Goal: Task Accomplishment & Management: Complete application form

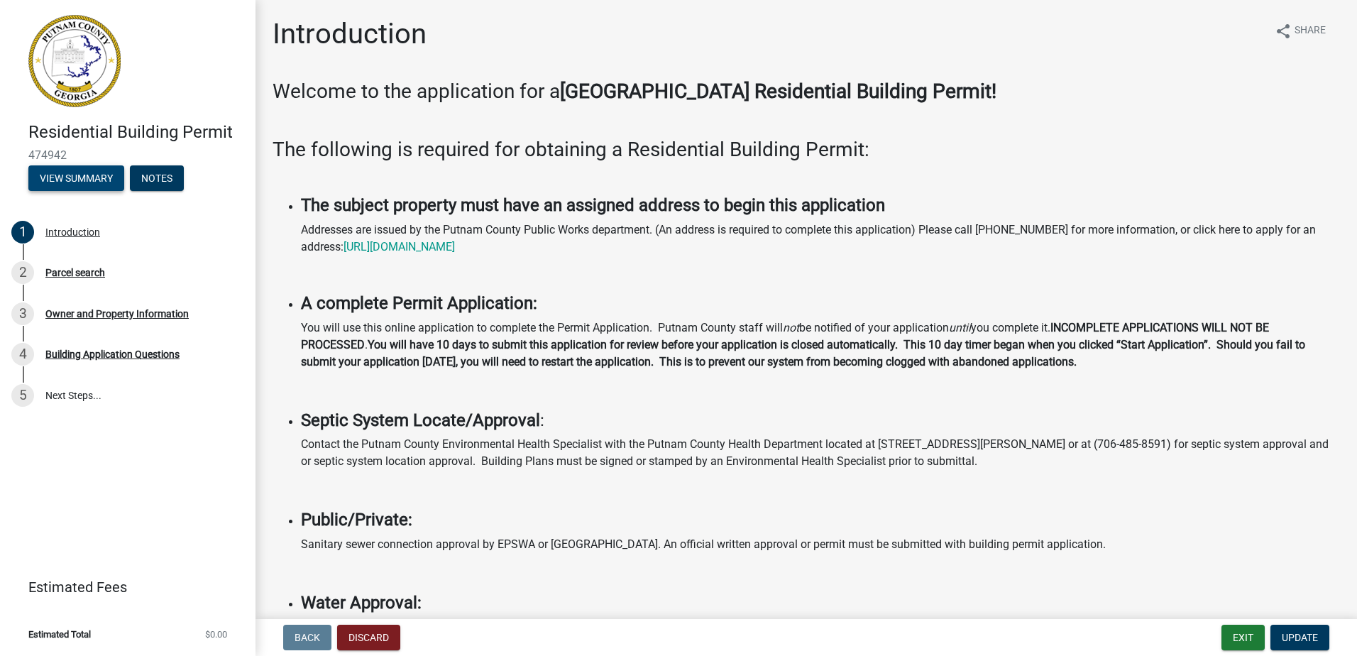
click at [101, 180] on button "View Summary" at bounding box center [76, 178] width 96 height 26
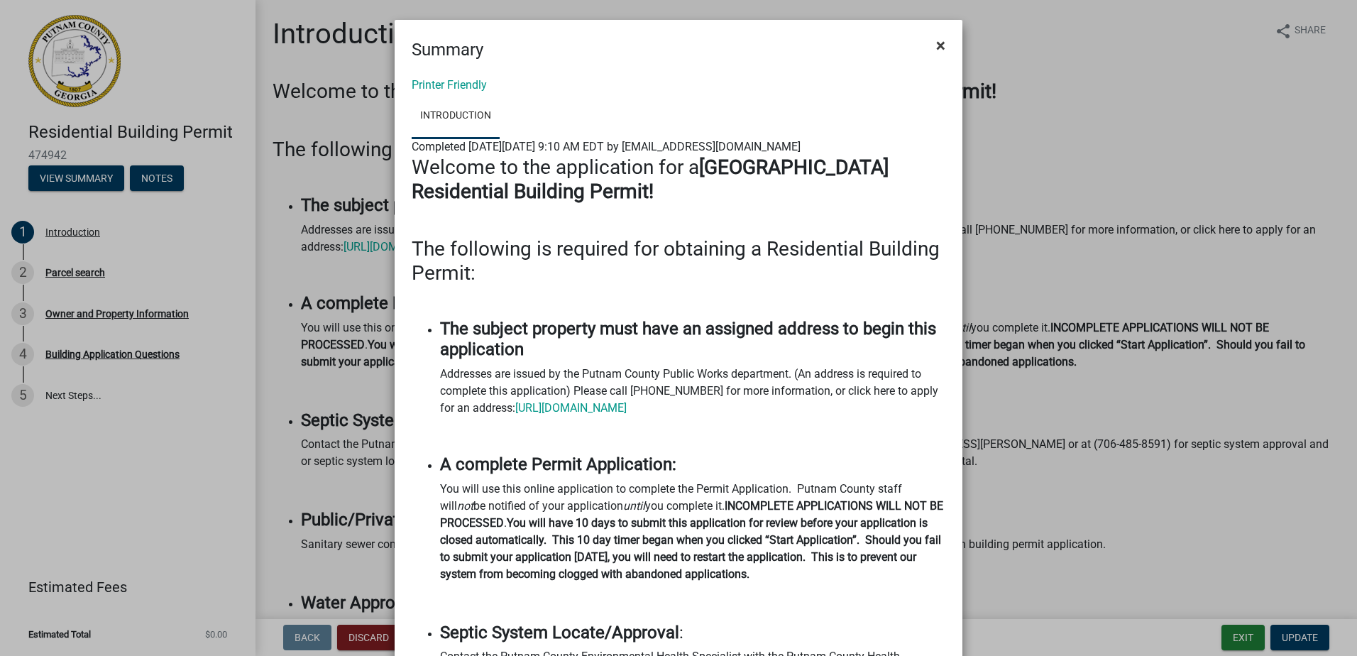
click at [936, 43] on span "×" at bounding box center [940, 45] width 9 height 20
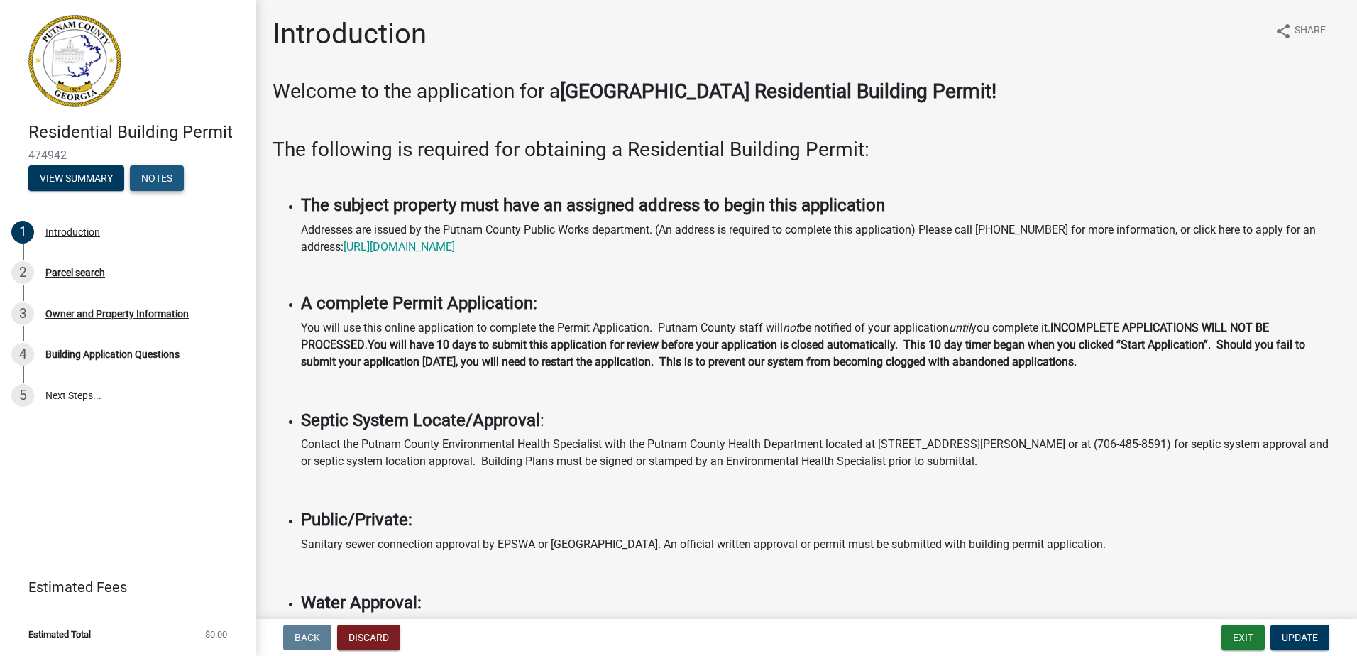
click at [161, 182] on button "Notes" at bounding box center [157, 178] width 54 height 26
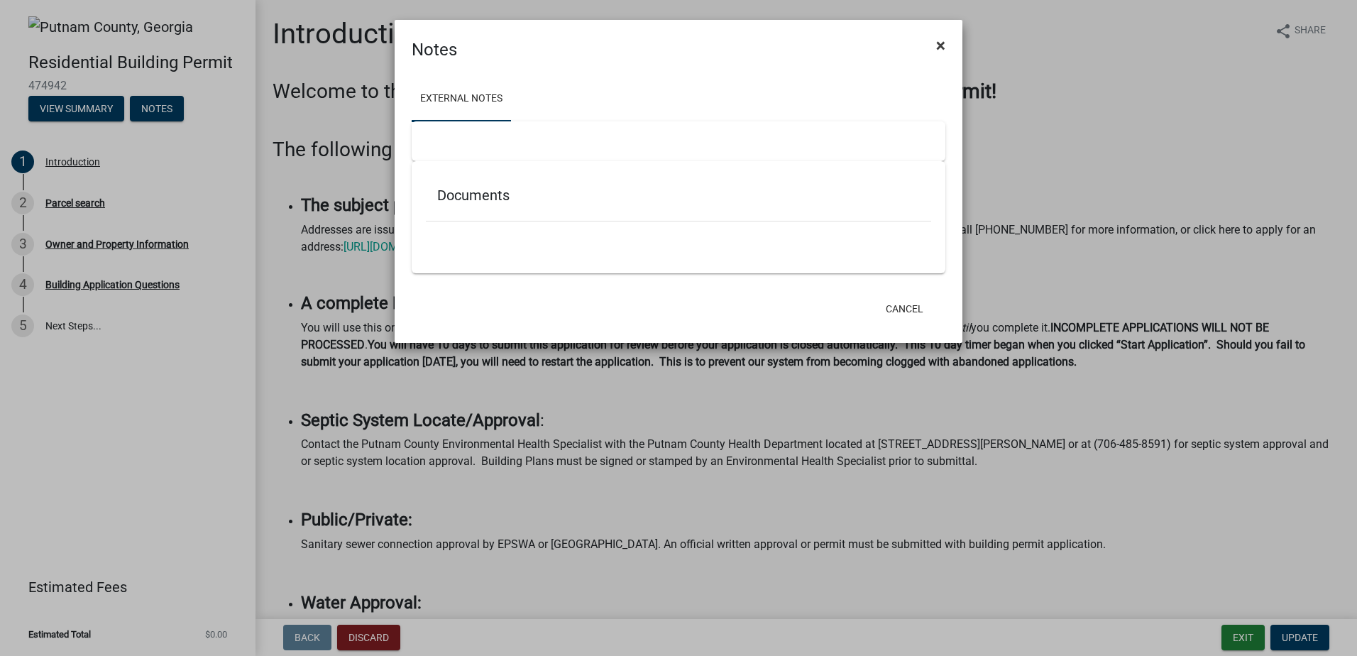
click at [939, 44] on span "×" at bounding box center [940, 45] width 9 height 20
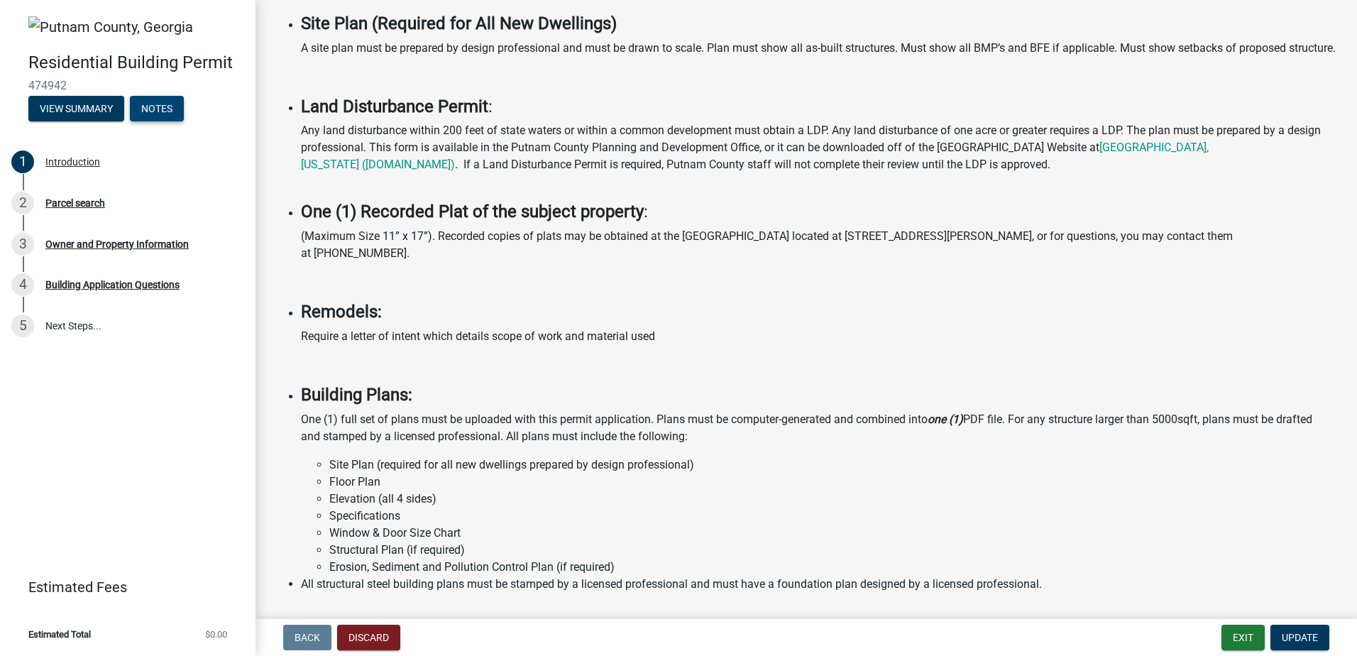
scroll to position [977, 0]
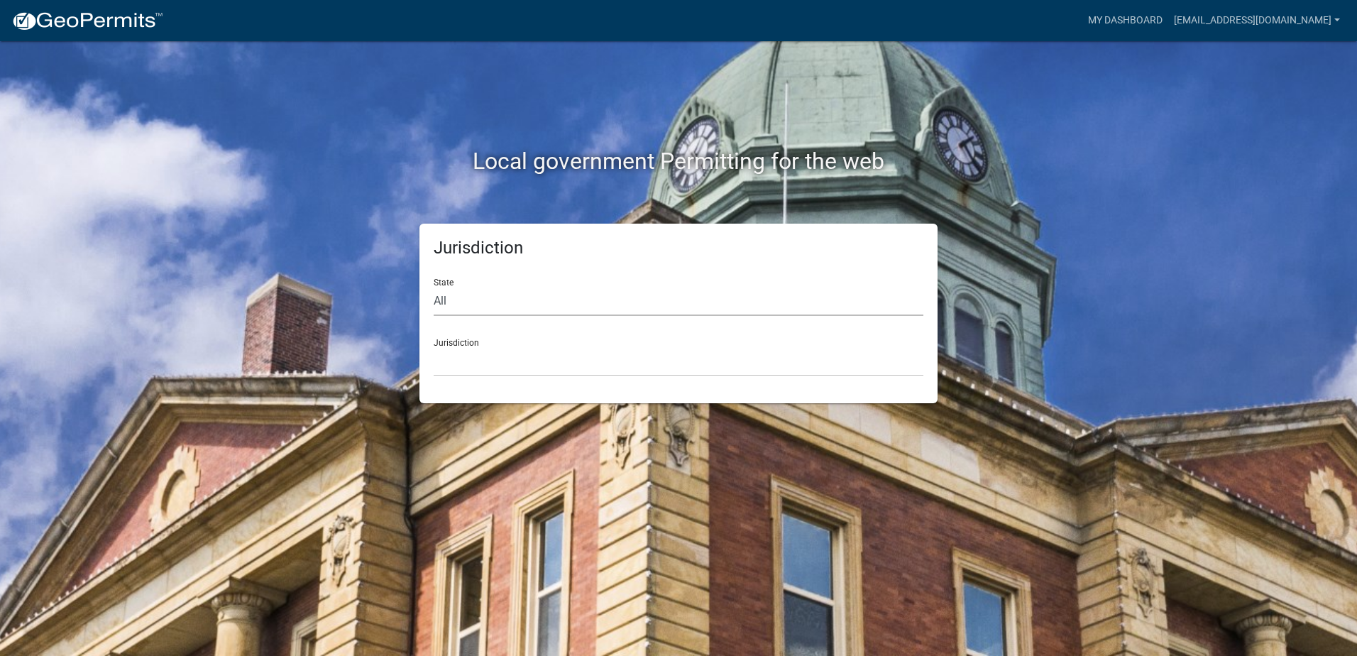
click at [515, 297] on select "All [US_STATE] [US_STATE] [US_STATE] [US_STATE] [US_STATE] [US_STATE] [US_STATE…" at bounding box center [679, 301] width 490 height 29
select select "[US_STATE]"
click at [434, 287] on select "All [US_STATE] [US_STATE] [US_STATE] [US_STATE] [US_STATE] [US_STATE] [US_STATE…" at bounding box center [679, 301] width 490 height 29
click at [527, 361] on select "[GEOGRAPHIC_DATA], [US_STATE][PERSON_NAME][GEOGRAPHIC_DATA], [US_STATE][PERSON_…" at bounding box center [679, 361] width 490 height 29
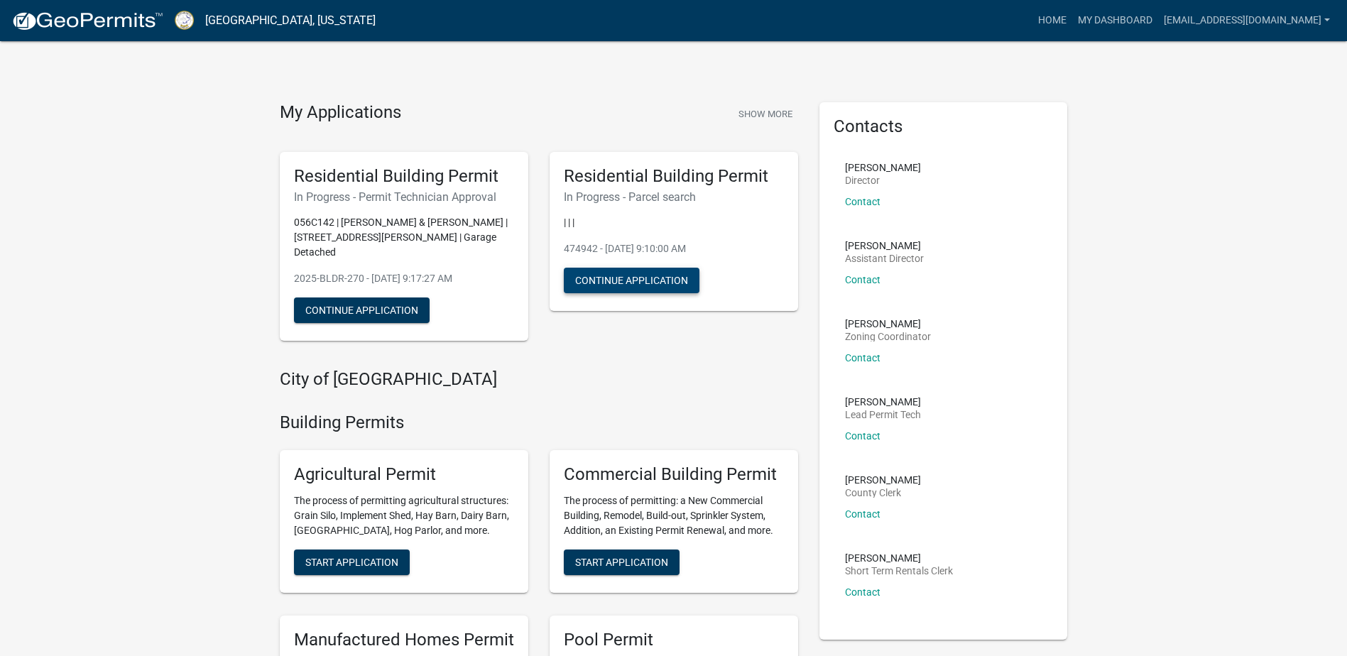
click at [593, 279] on button "Continue Application" at bounding box center [632, 281] width 136 height 26
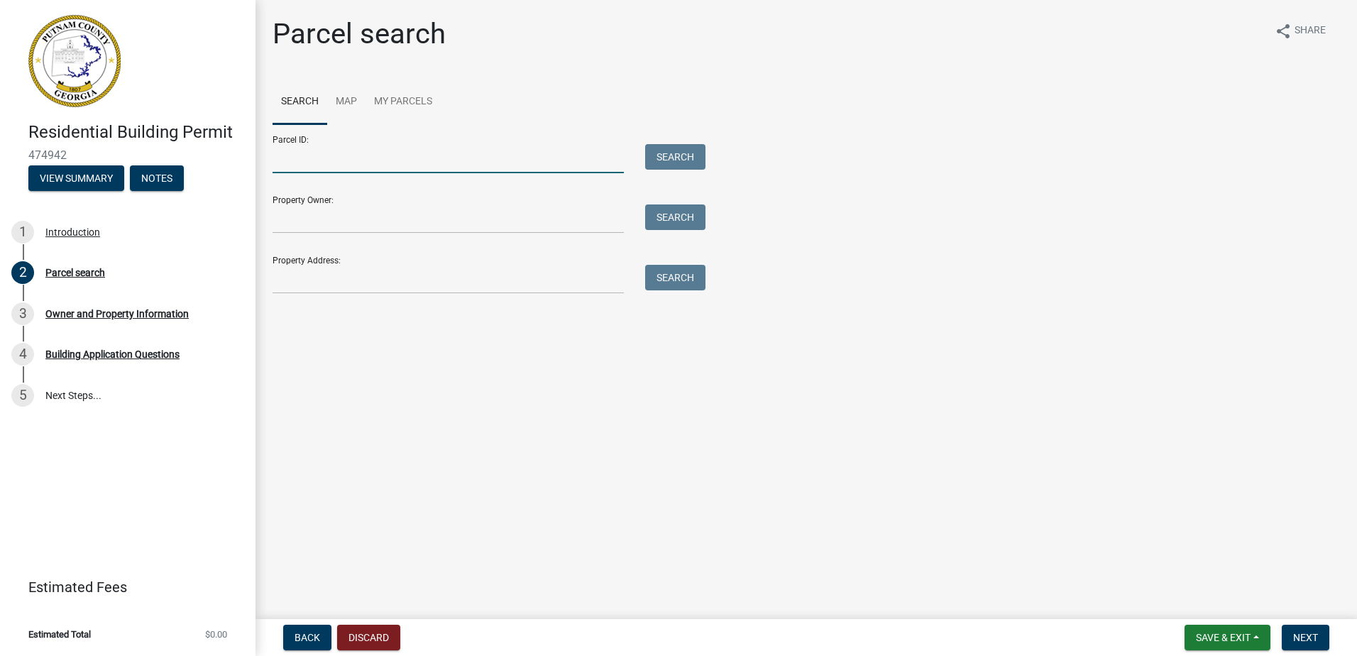
click at [402, 165] on input "Parcel ID:" at bounding box center [448, 158] width 351 height 29
type input "056C142"
type input "[PERSON_NAME] & [PERSON_NAME]"
type input "202 [PERSON_NAME] Dr"
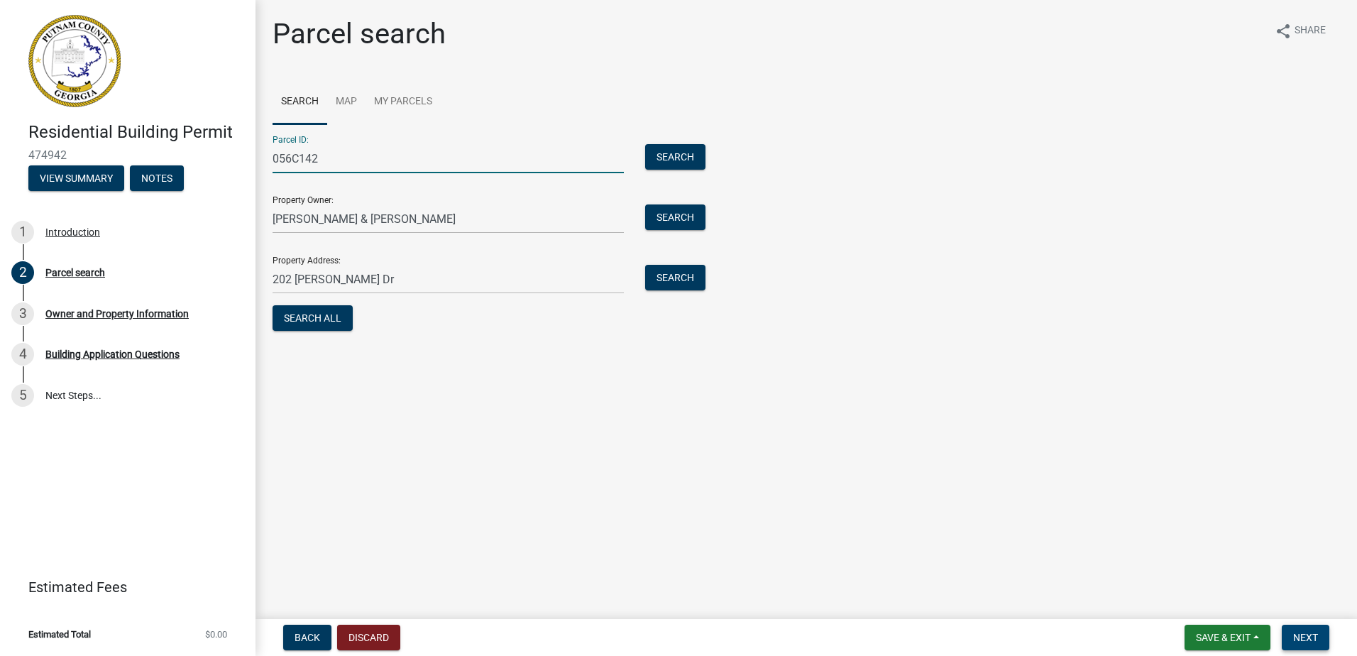
click at [1305, 635] on span "Next" at bounding box center [1305, 637] width 25 height 11
click at [305, 327] on button "Search All" at bounding box center [313, 318] width 80 height 26
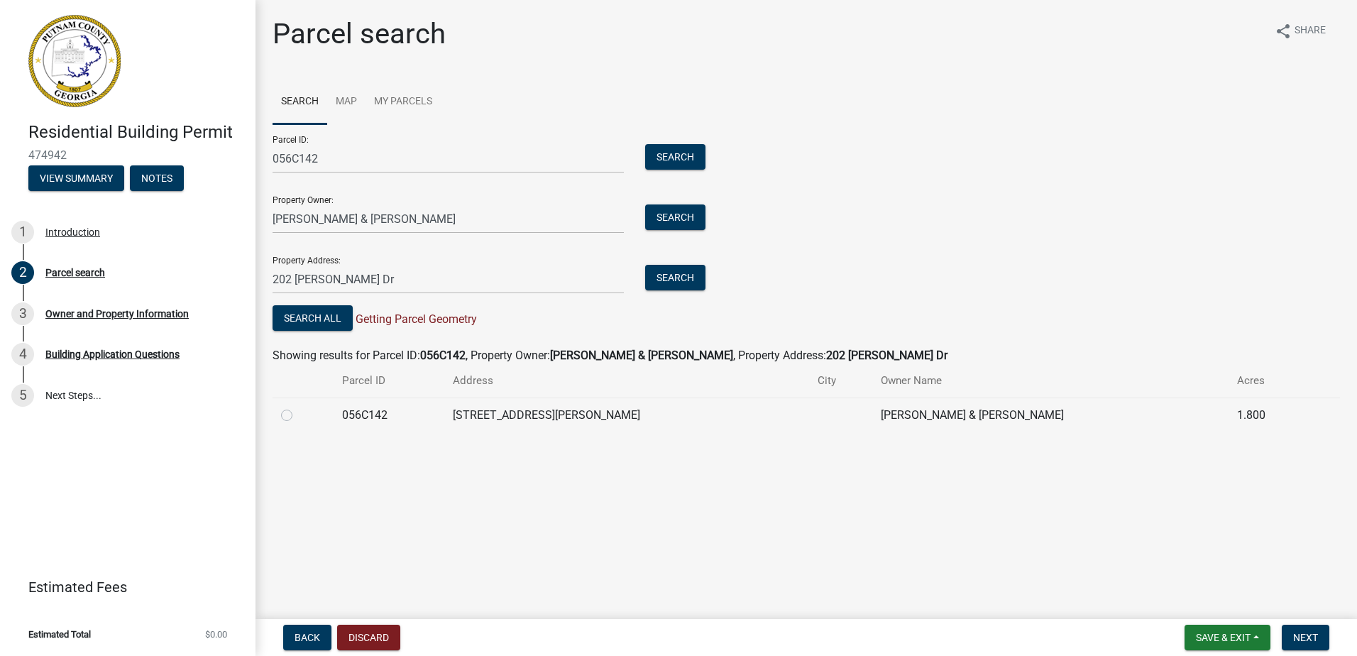
click at [298, 407] on label at bounding box center [298, 407] width 0 height 0
click at [298, 416] on input "radio" at bounding box center [302, 411] width 9 height 9
radio input "true"
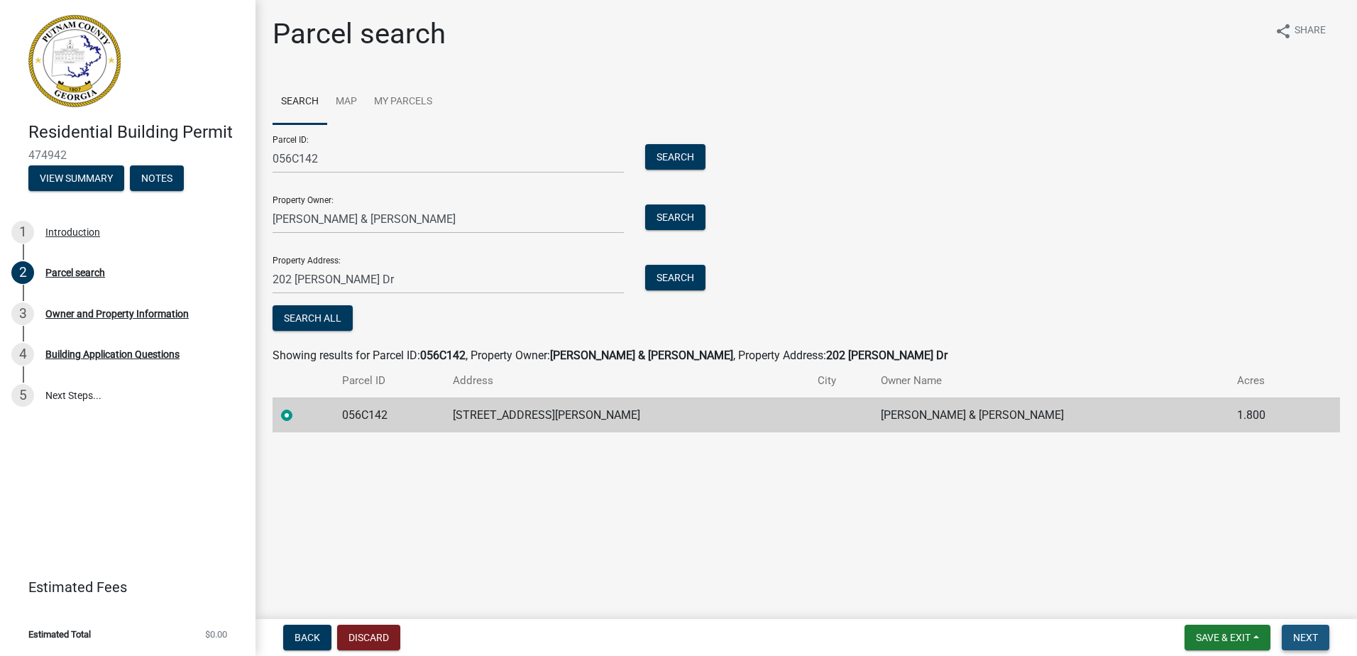
click at [1309, 634] on span "Next" at bounding box center [1305, 637] width 25 height 11
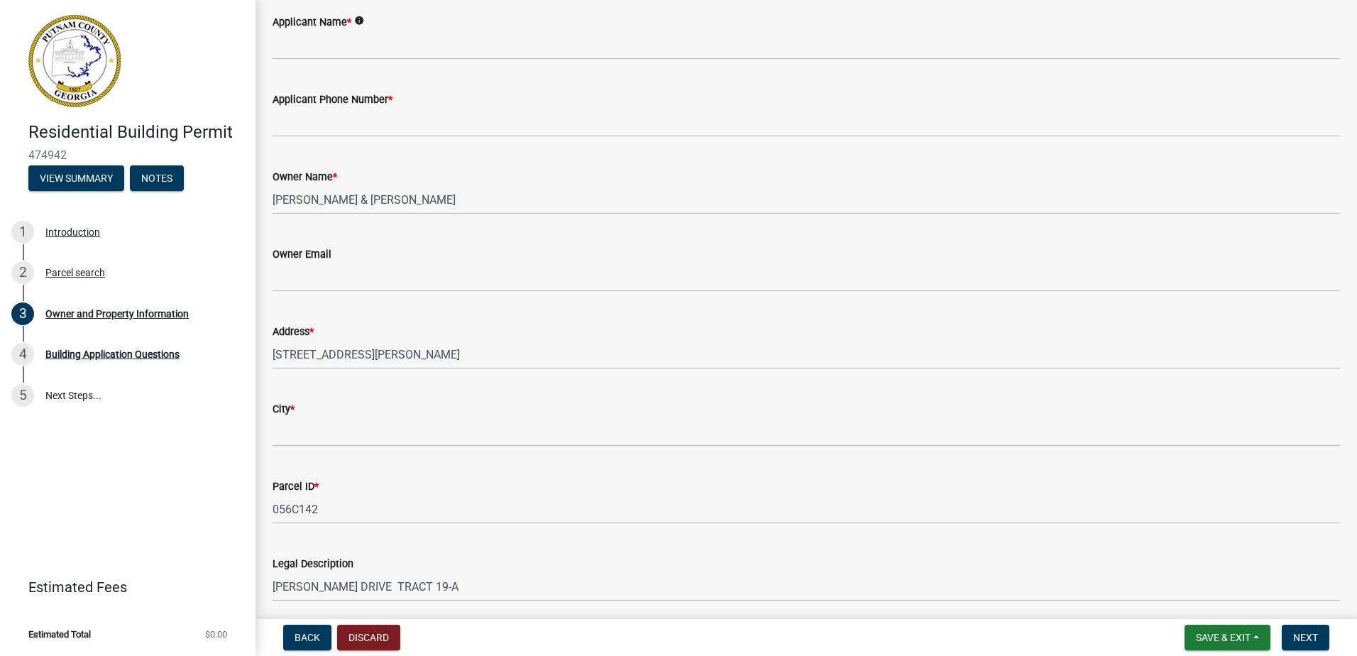
scroll to position [125, 0]
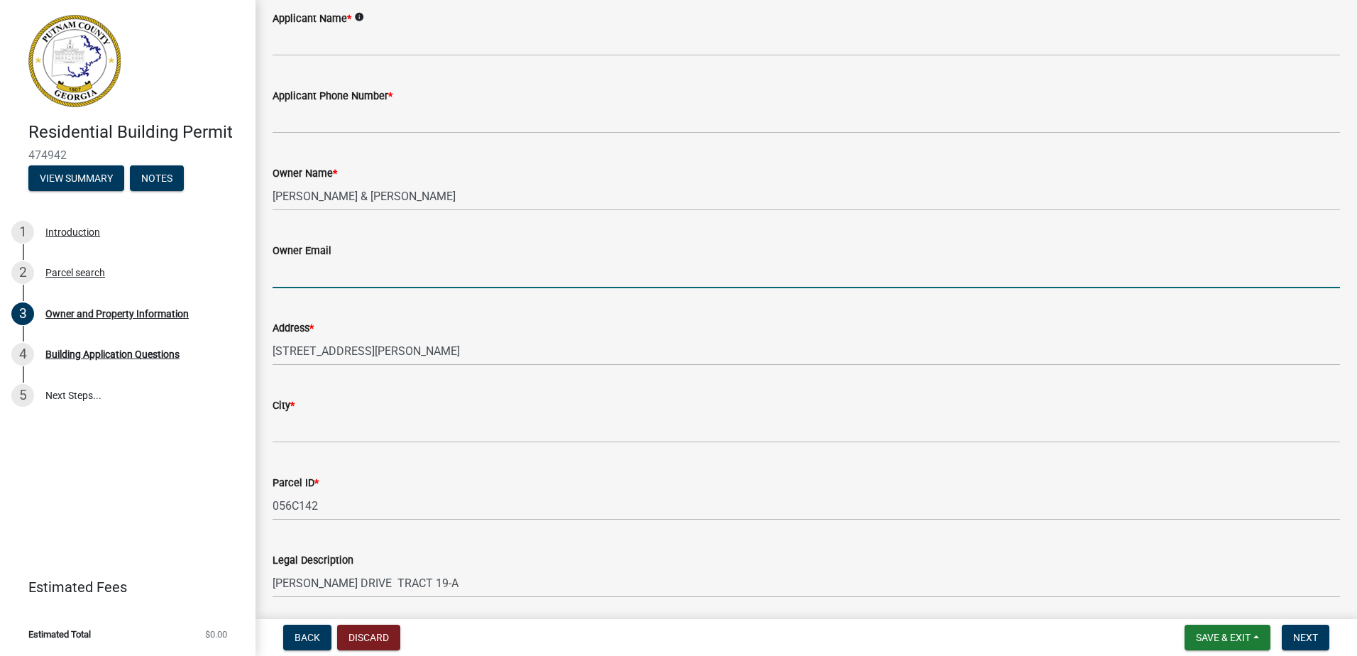
click at [500, 274] on input "Owner Email" at bounding box center [807, 273] width 1068 height 29
type input "STEPHENPLATT110@COMCAST.NET"
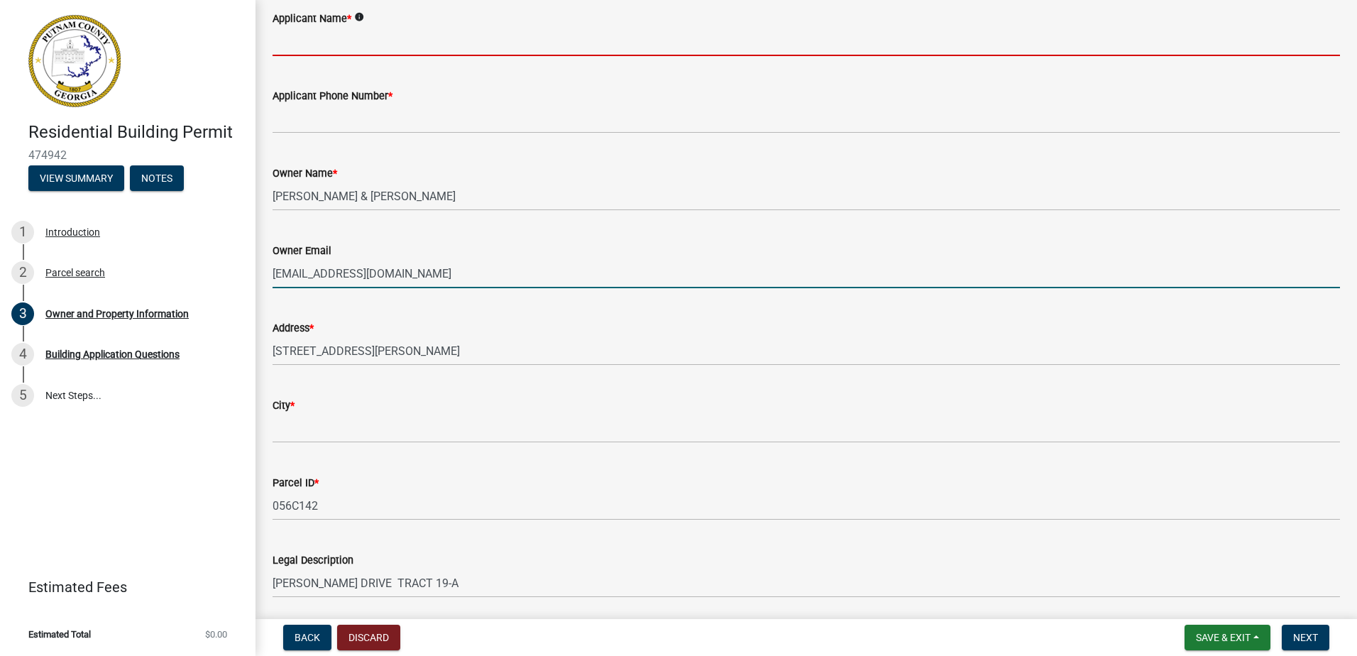
type input "Stephen F Platt"
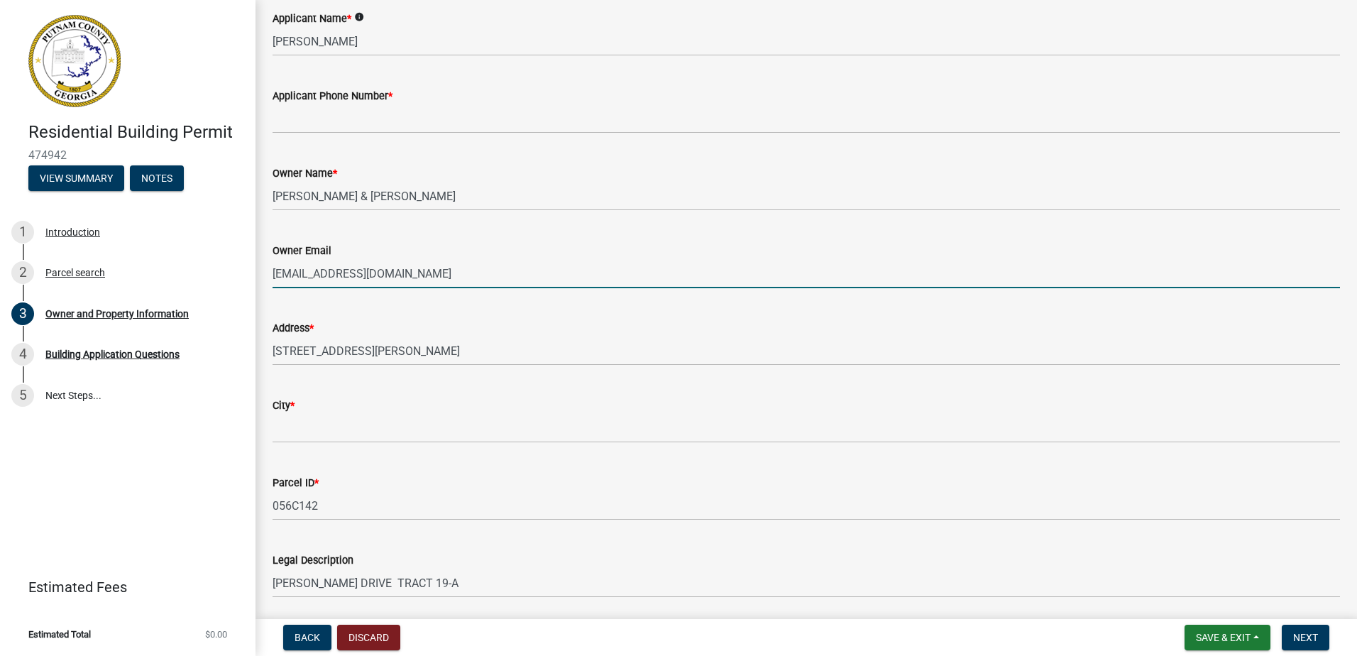
type input "678-725-4156"
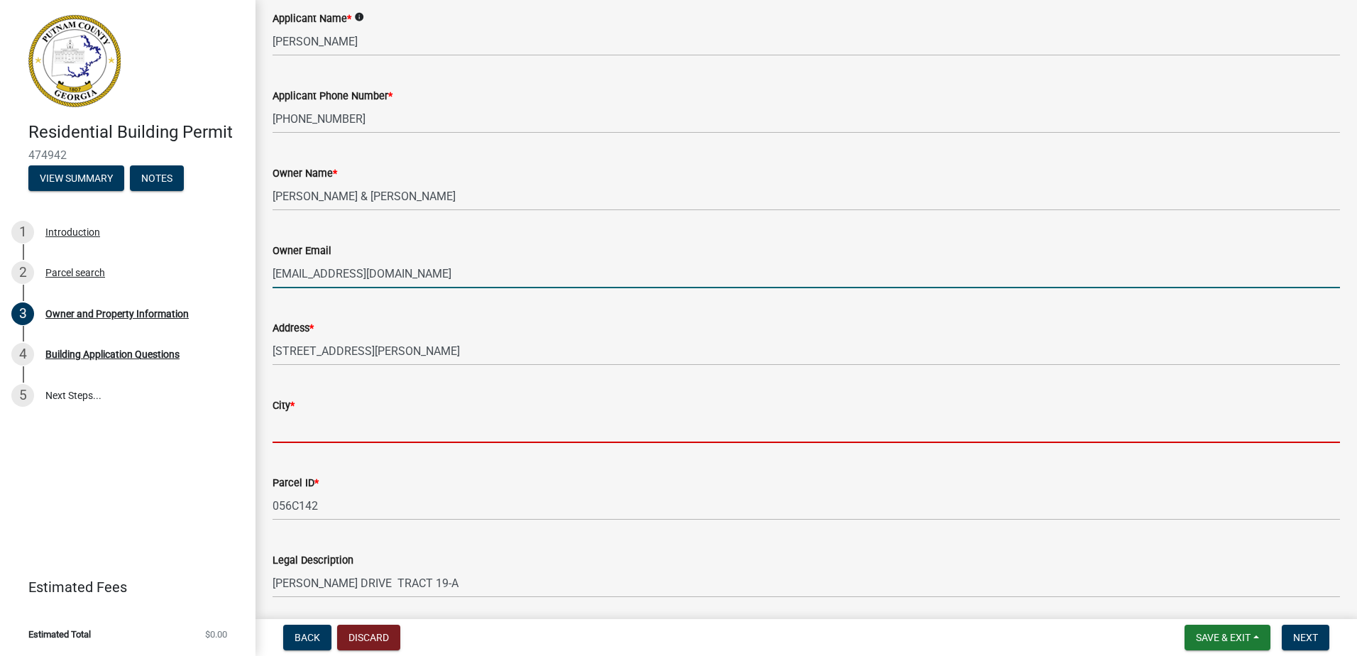
type input "Eatonton"
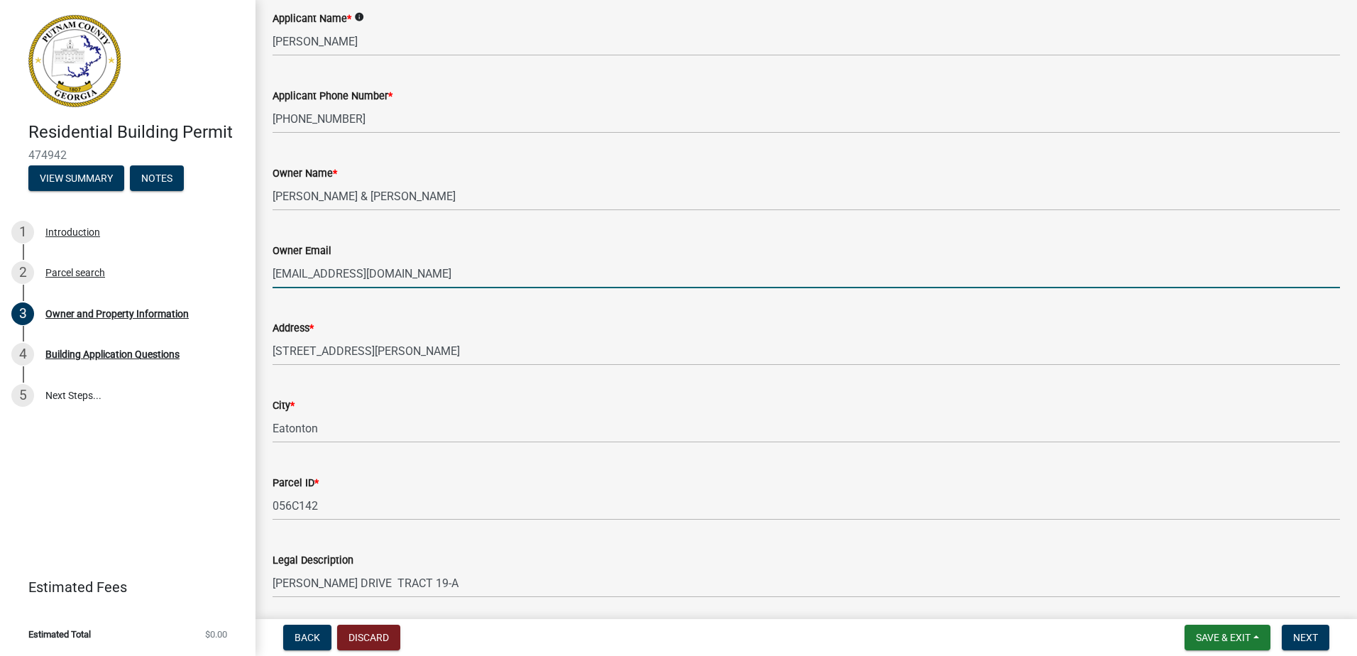
type input "2o2 Thomas Drive"
type input "Eatonton"
type input "Georgia"
type input "Owner"
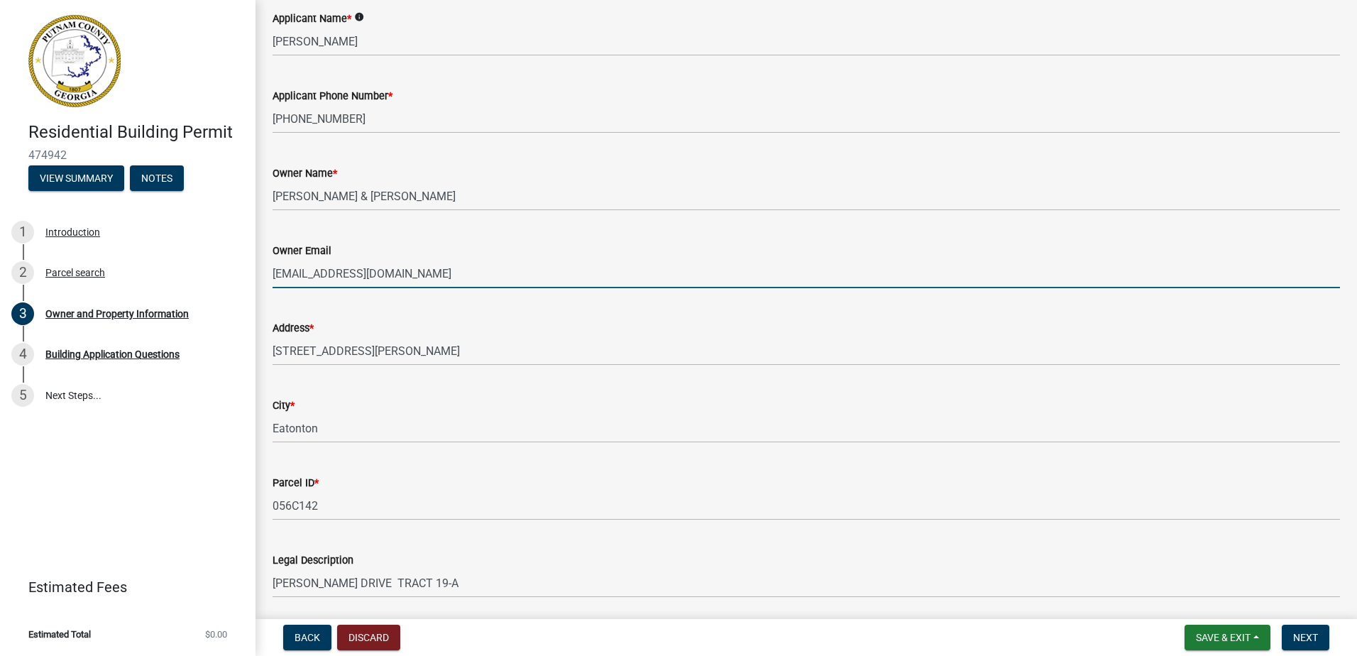
type input "6787254156"
type input "griffin"
type input "Georgia"
type input "30124"
type input "STEPHENPLATT110@COMCAST.NET"
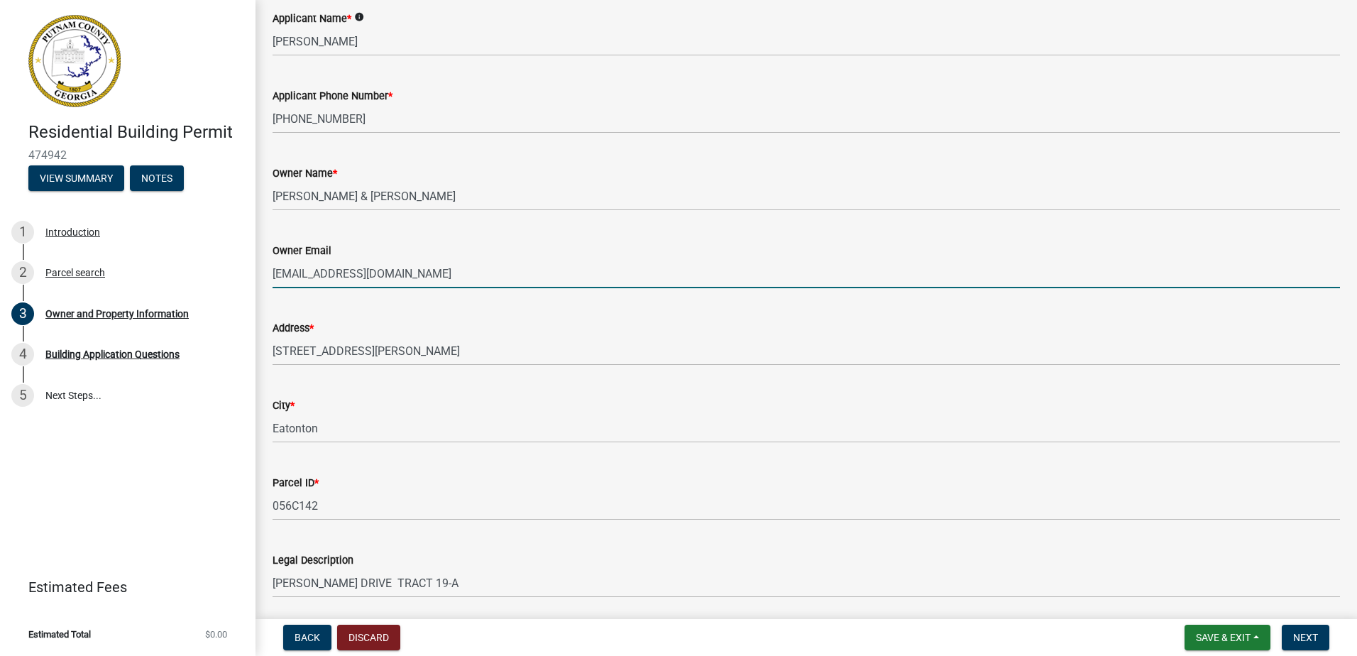
type input "N/A"
type input "Putnam"
type input "Owner / Stephen Platt"
type input "6787254156"
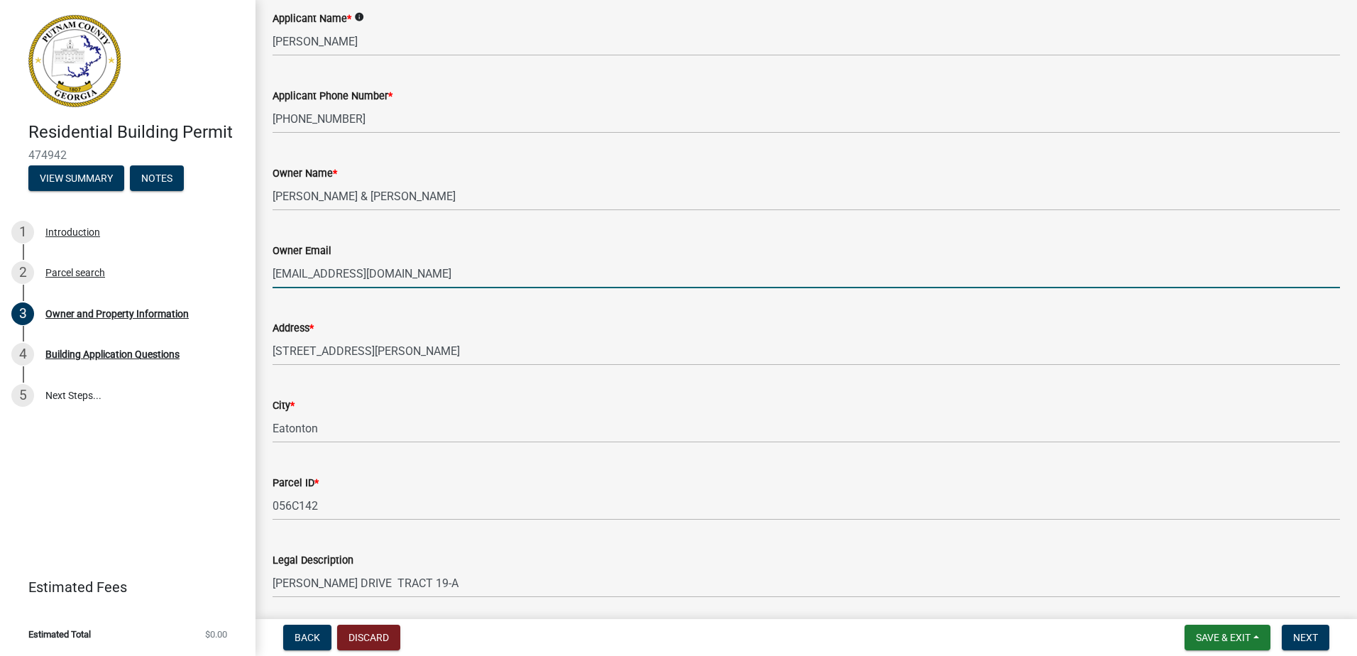
type input "9750.42"
select select "ef7a1fc2-7a7a-426d-b1f0-c9b9b6ca7ff4"
select select "83394b22-4a11-496c-8e5c-75ade2e72faf"
select select "ef7a1fc2-7a7a-426d-b1f0-c9b9b6ca7ff4"
select select "83394b22-4a11-496c-8e5c-75ade2e72faf"
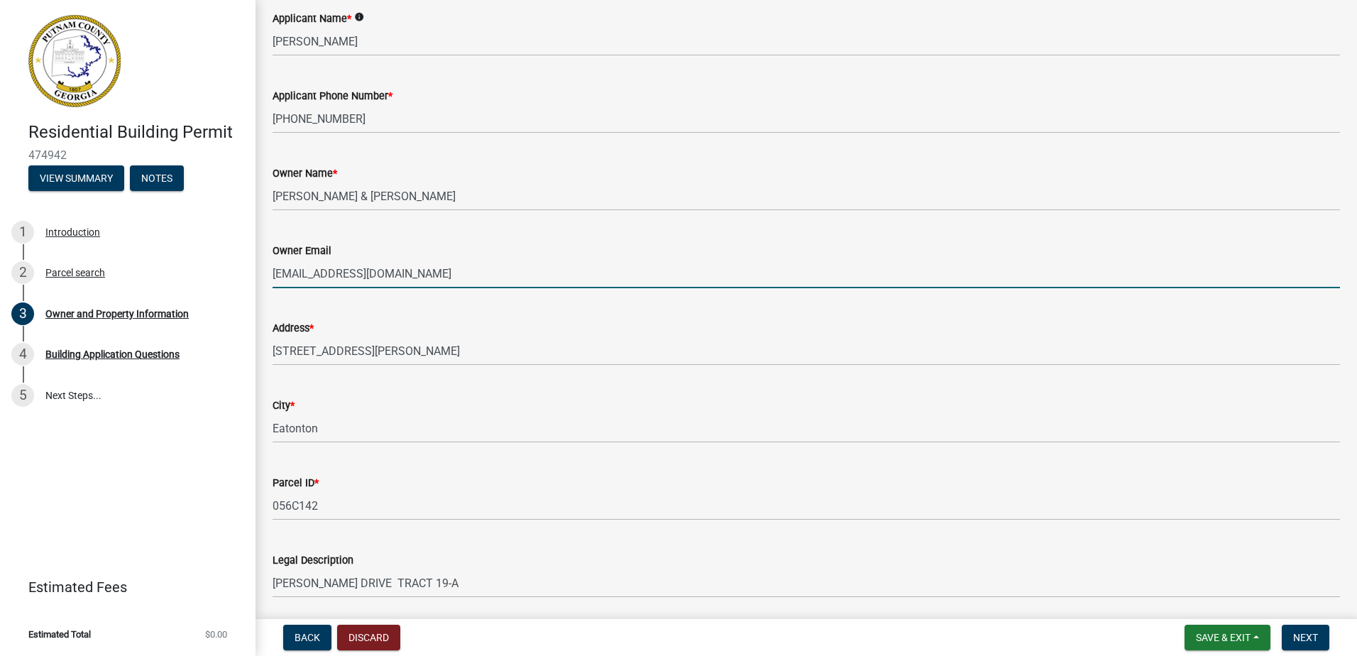
select select "9"
select select "2025"
select select "9"
select select "2025"
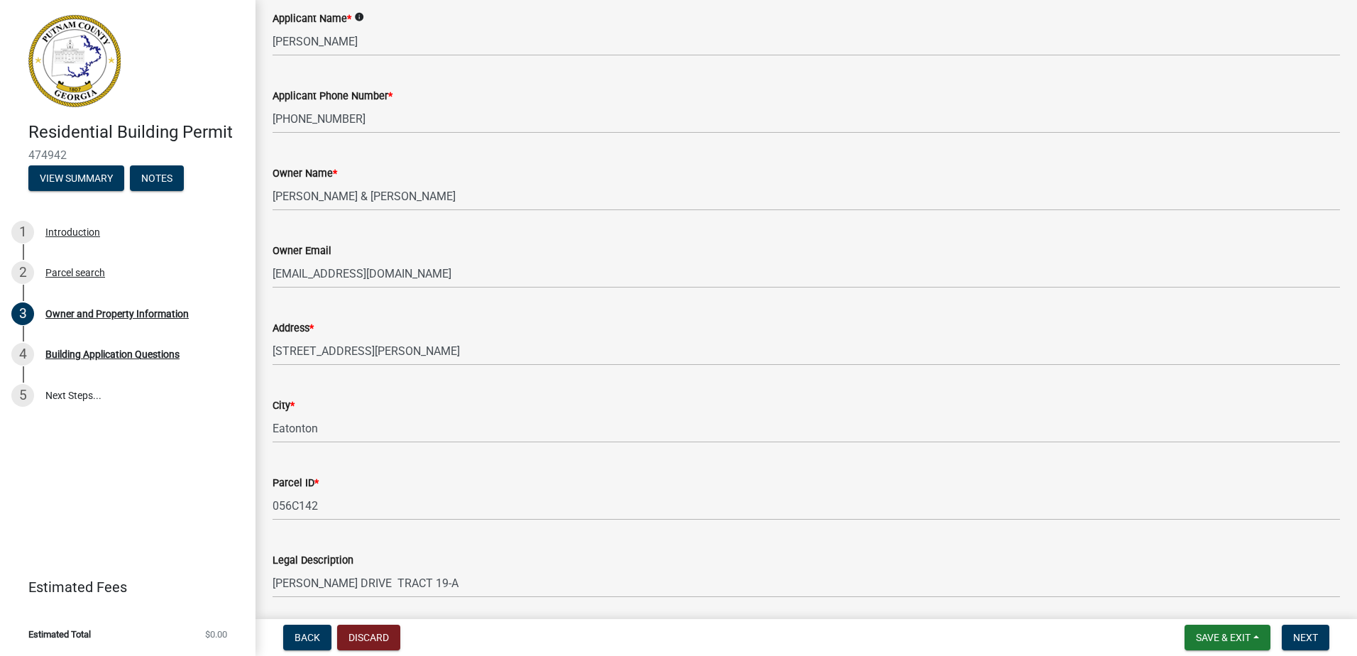
scroll to position [1598, 0]
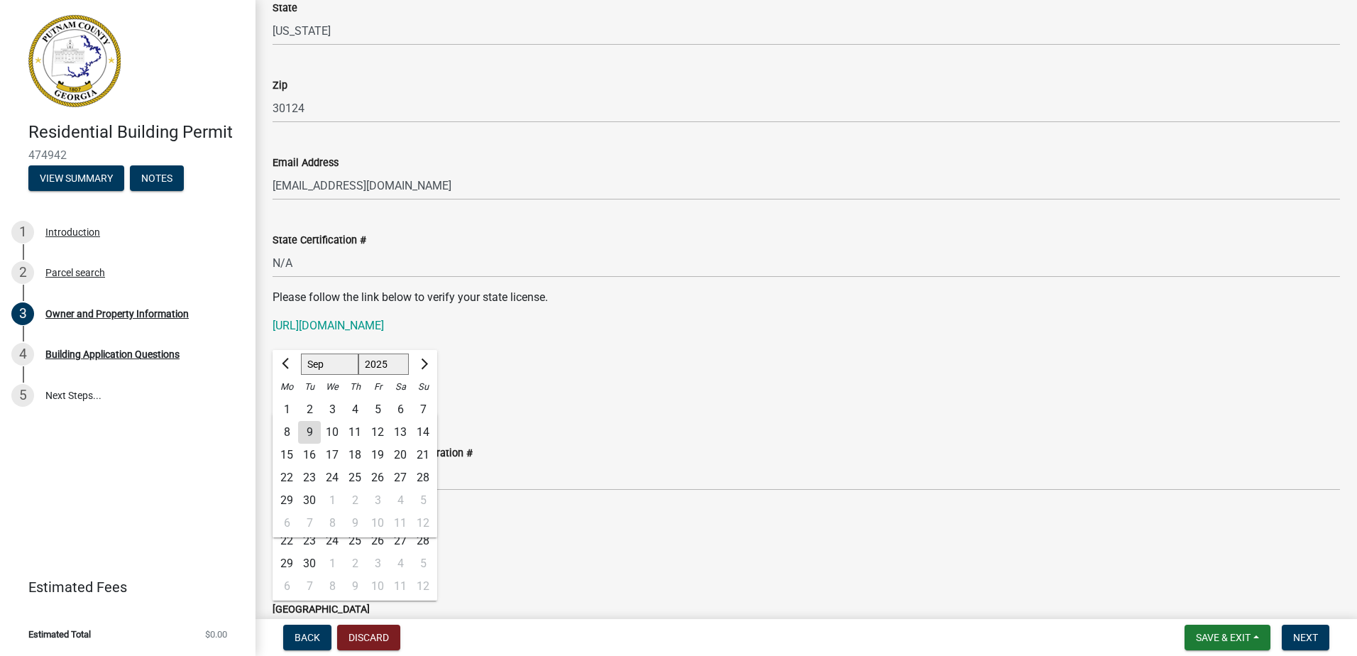
click at [586, 326] on p "https://goals.sos.ga.gov/GASOSOneStop/s/licensee-search" at bounding box center [807, 325] width 1068 height 17
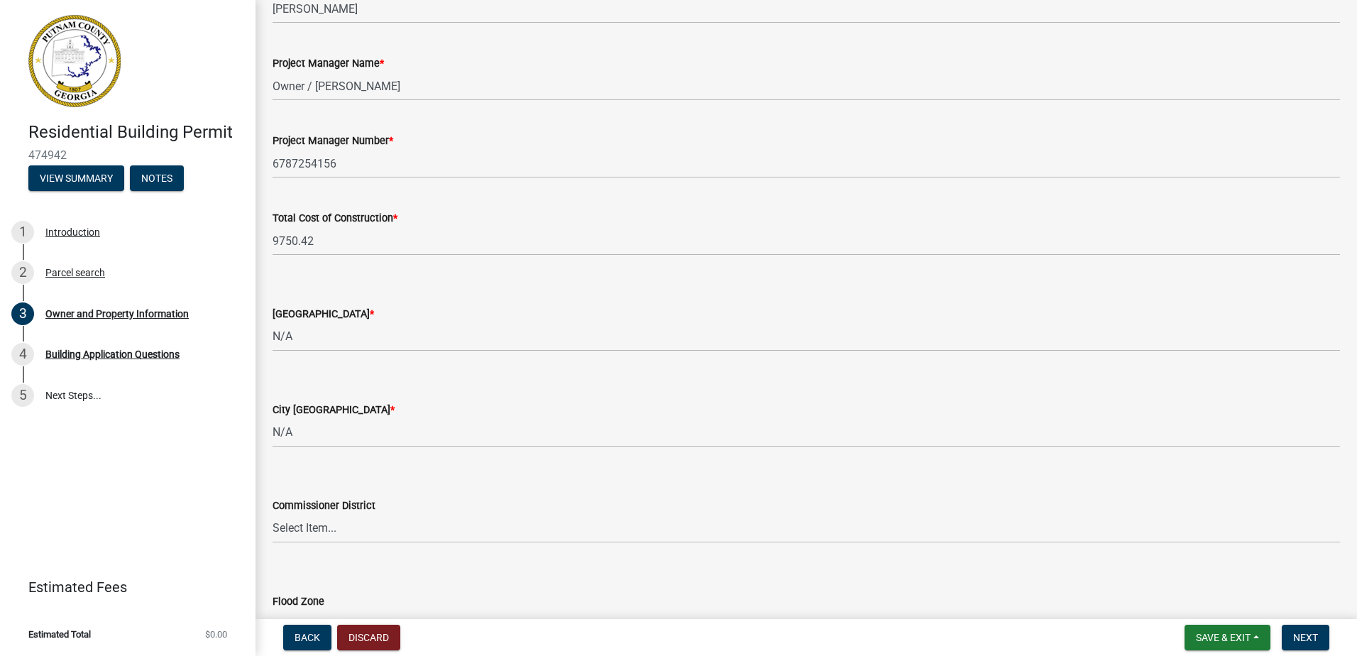
scroll to position [2315, 0]
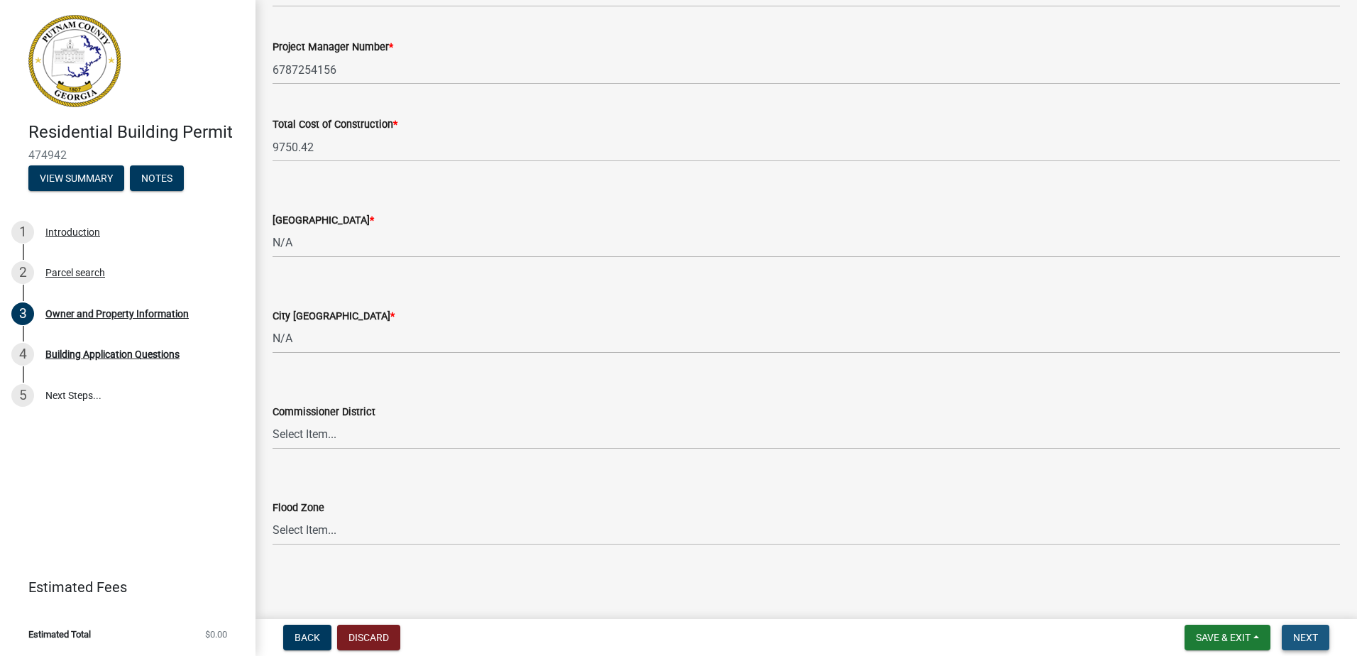
click at [1304, 641] on span "Next" at bounding box center [1305, 637] width 25 height 11
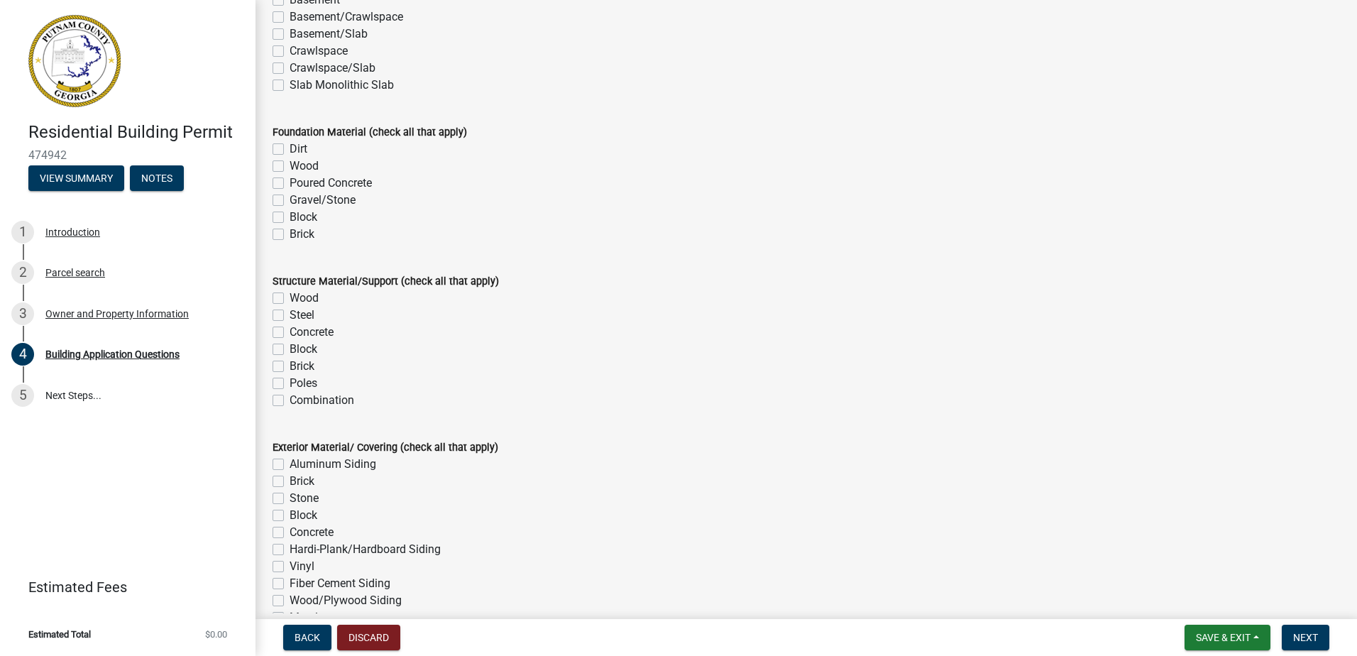
scroll to position [2796, 0]
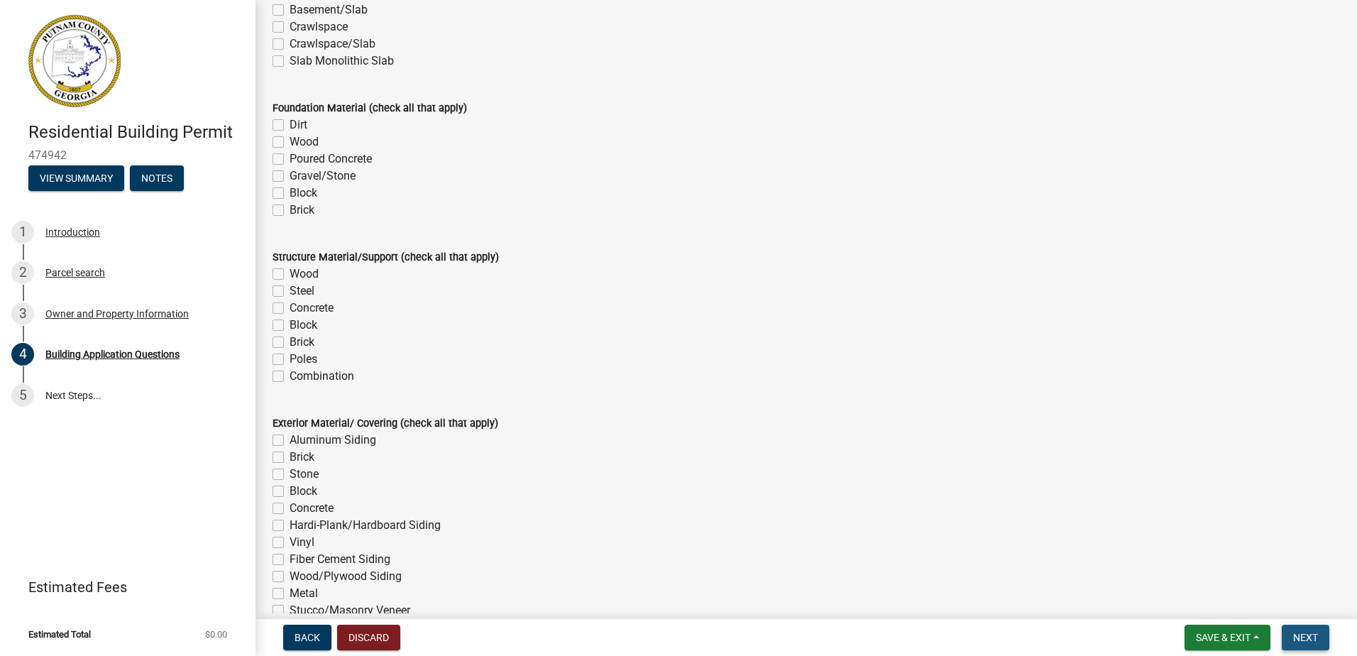
click at [1306, 629] on button "Next" at bounding box center [1306, 638] width 48 height 26
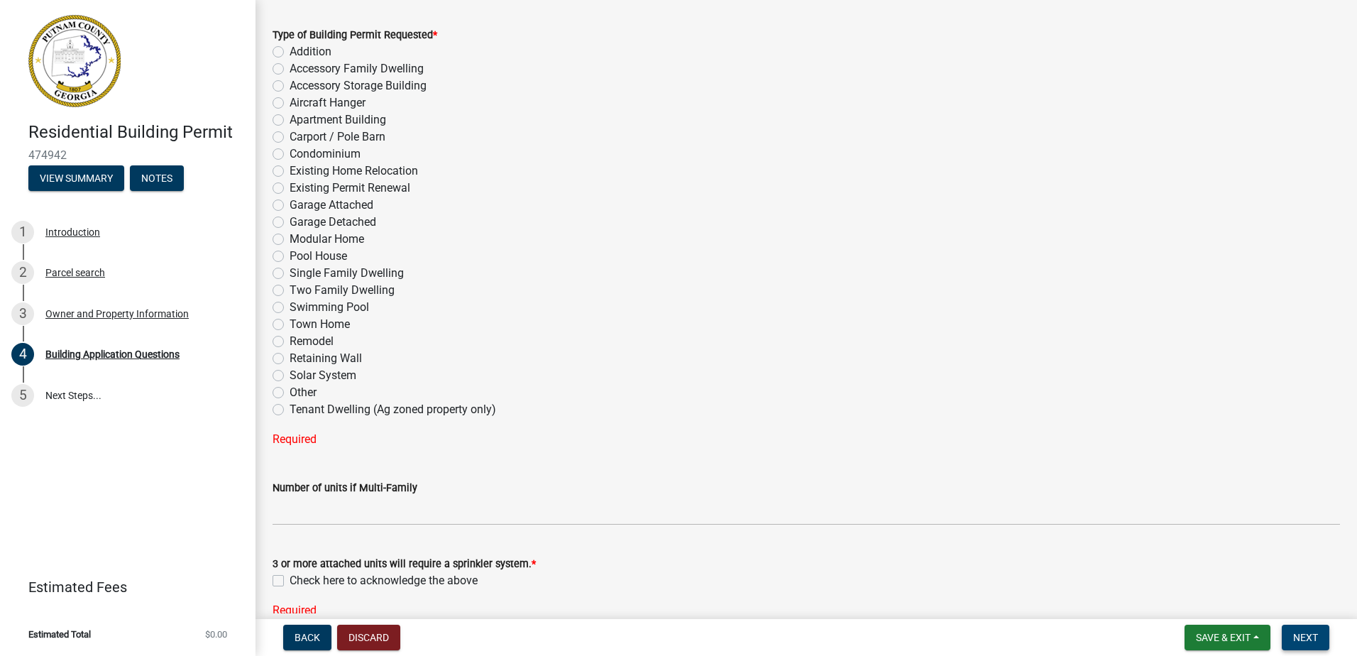
scroll to position [0, 0]
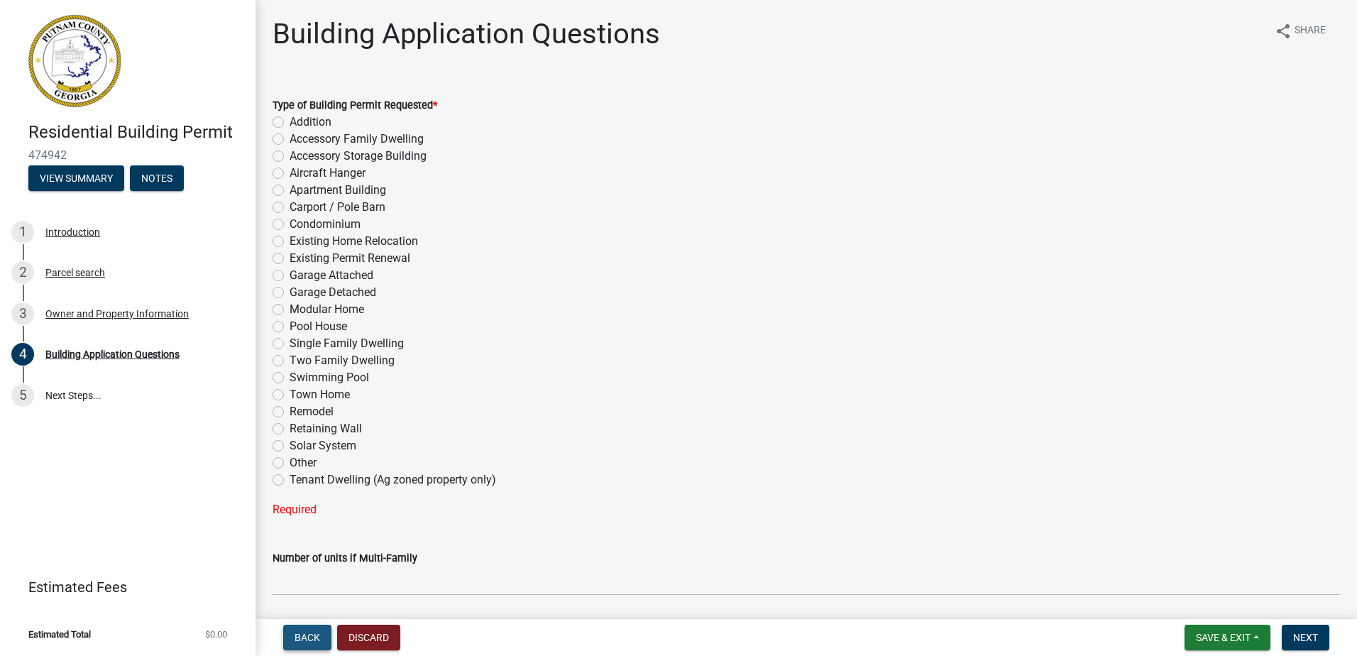
click at [311, 637] on span "Back" at bounding box center [308, 637] width 26 height 11
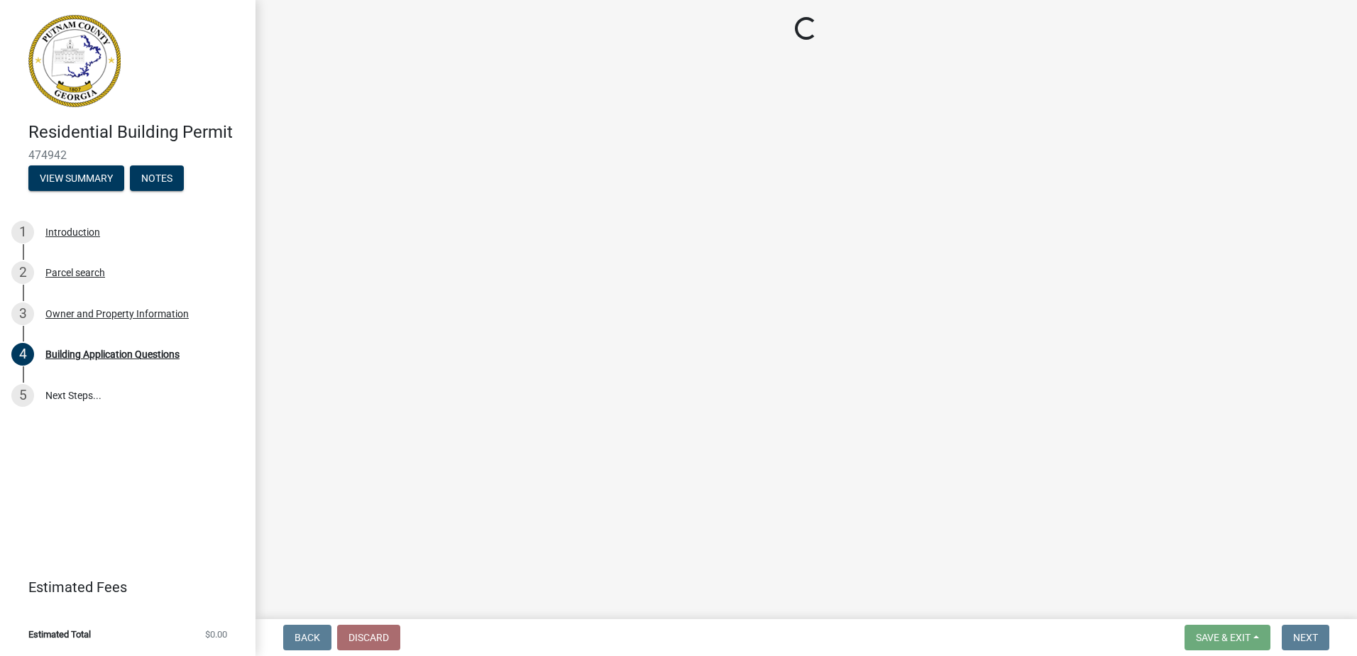
select select "ef7a1fc2-7a7a-426d-b1f0-c9b9b6ca7ff4"
select select "83394b22-4a11-496c-8e5c-75ade2e72faf"
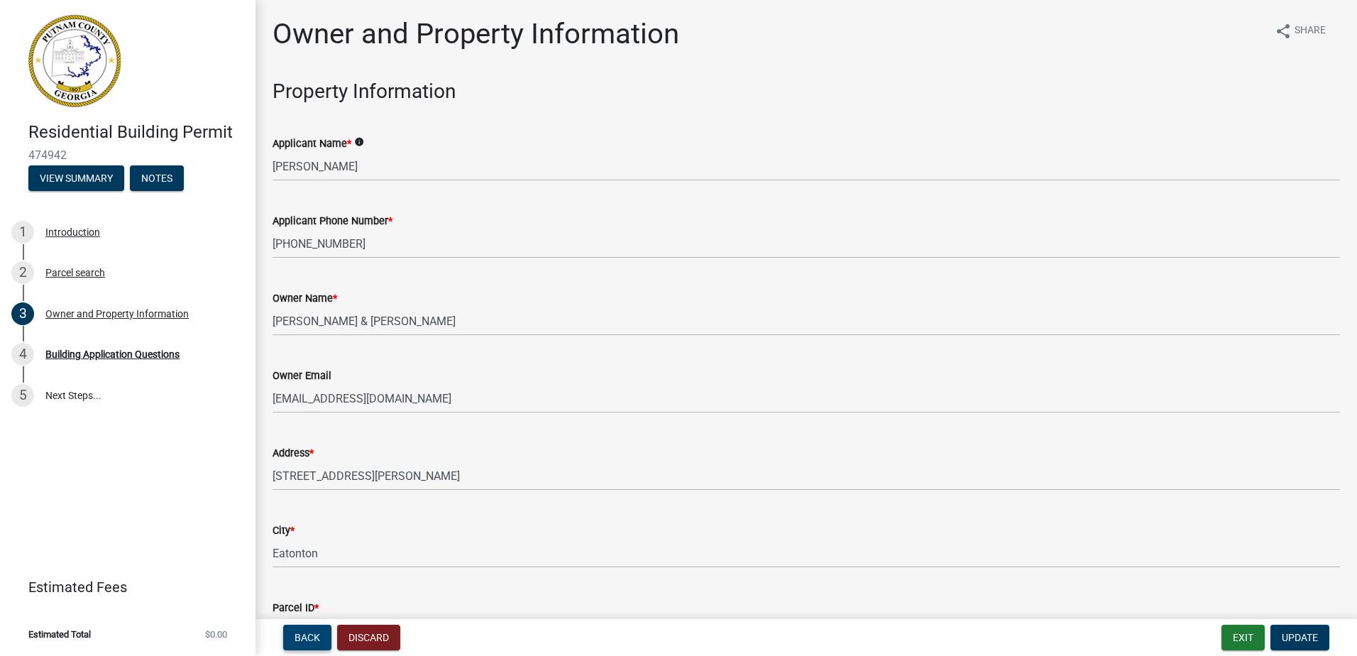
click at [311, 637] on span "Back" at bounding box center [308, 637] width 26 height 11
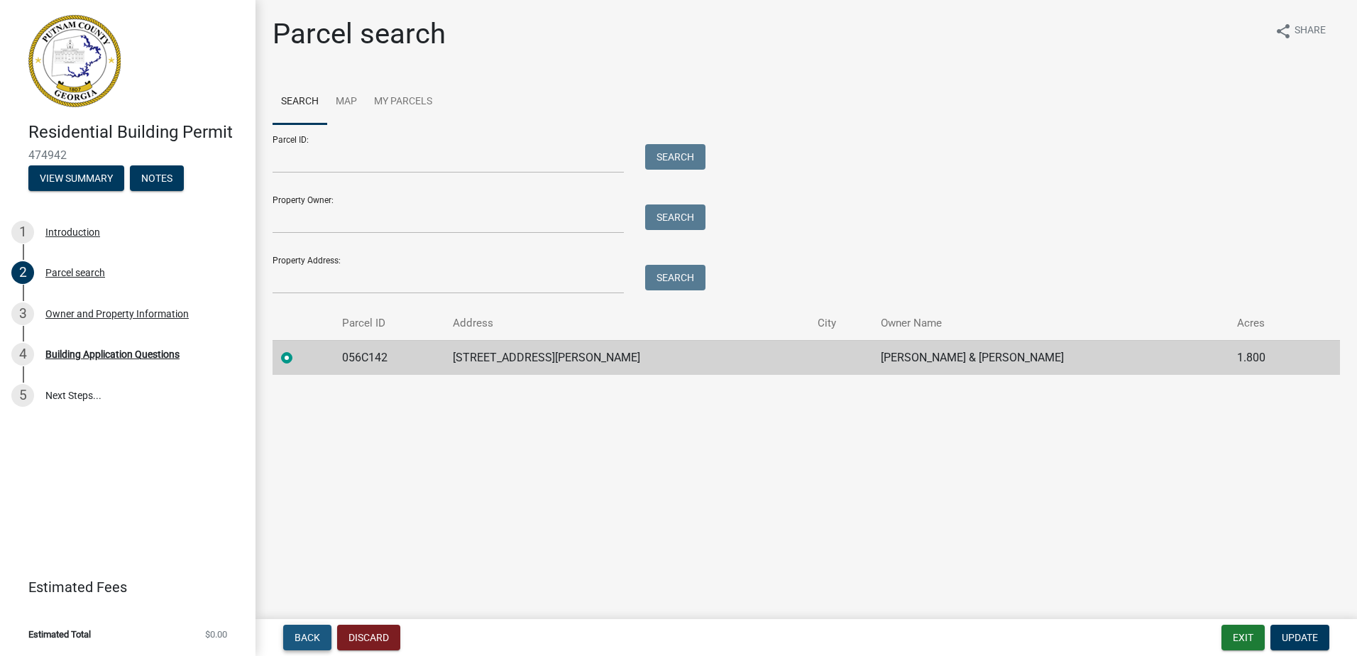
click at [311, 637] on span "Back" at bounding box center [308, 637] width 26 height 11
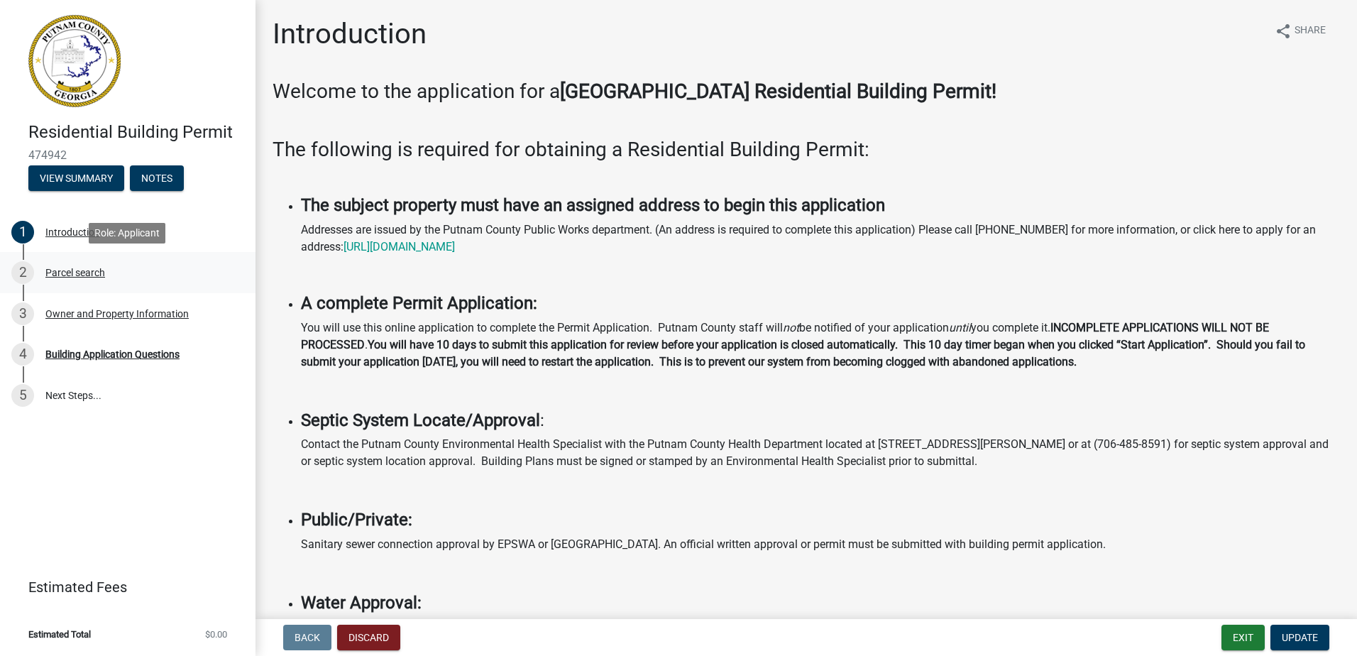
click at [82, 272] on div "Parcel search" at bounding box center [75, 273] width 60 height 10
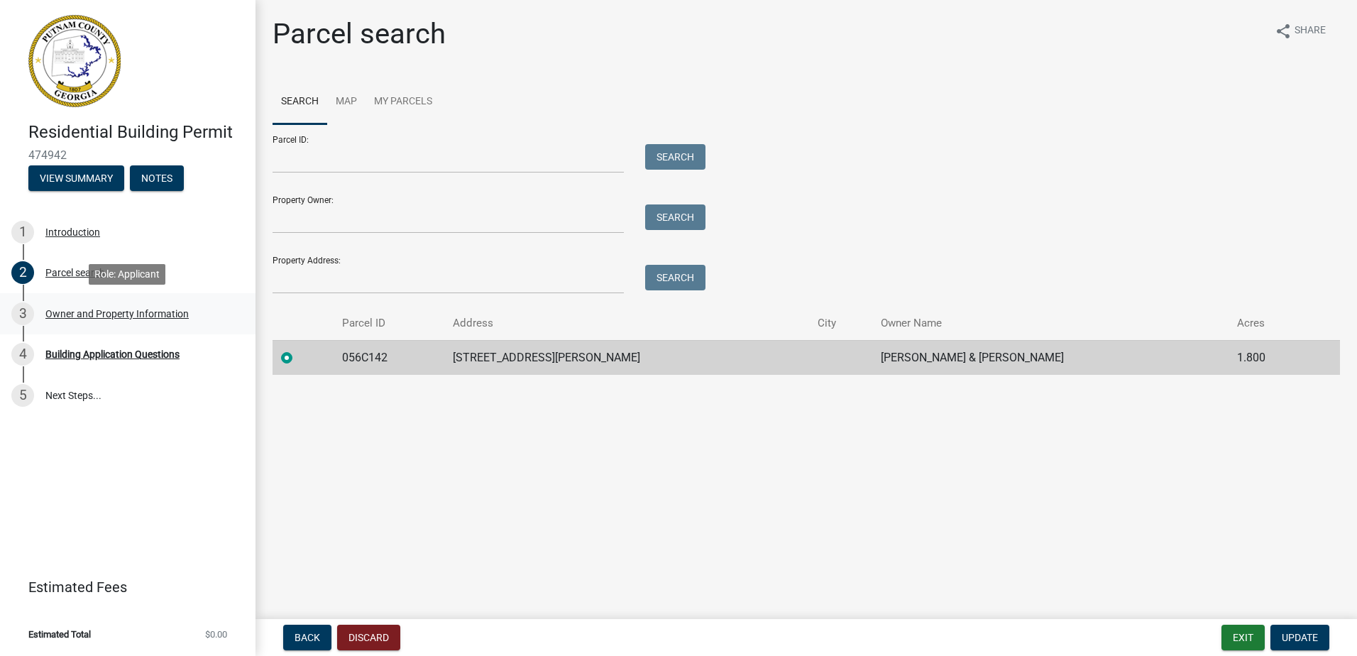
click at [102, 312] on div "Owner and Property Information" at bounding box center [116, 314] width 143 height 10
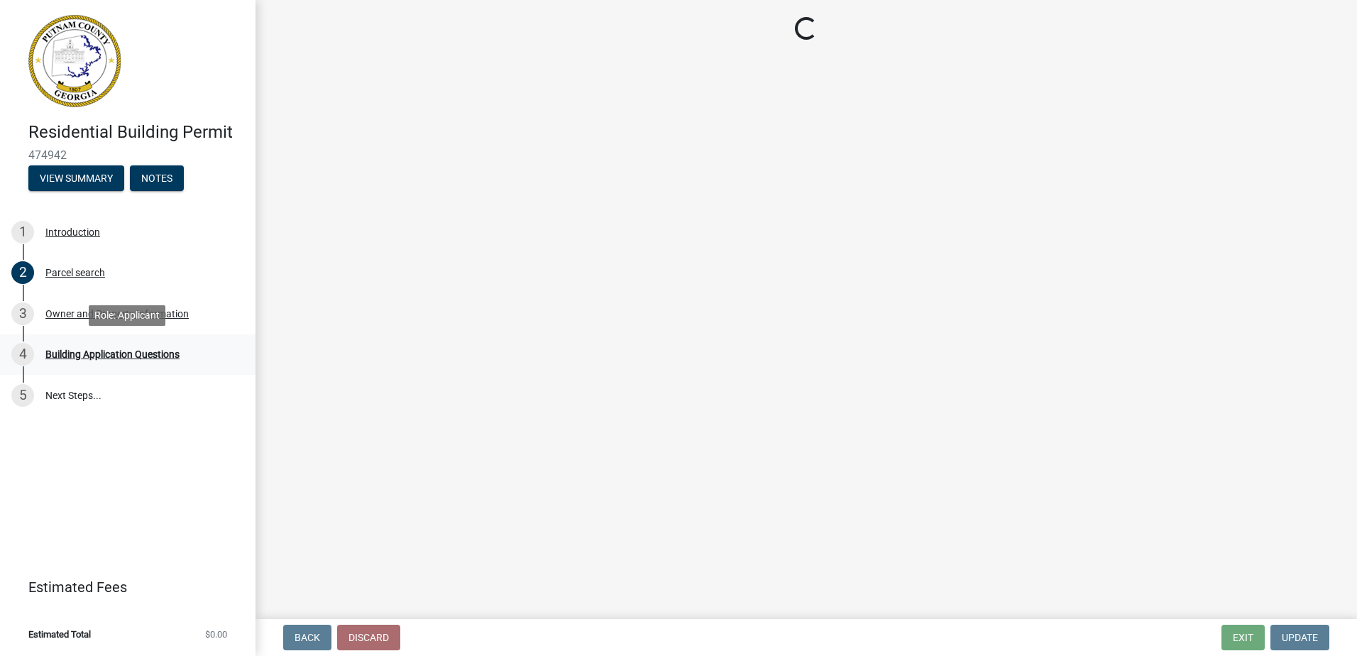
select select "ef7a1fc2-7a7a-426d-b1f0-c9b9b6ca7ff4"
select select "83394b22-4a11-496c-8e5c-75ade2e72faf"
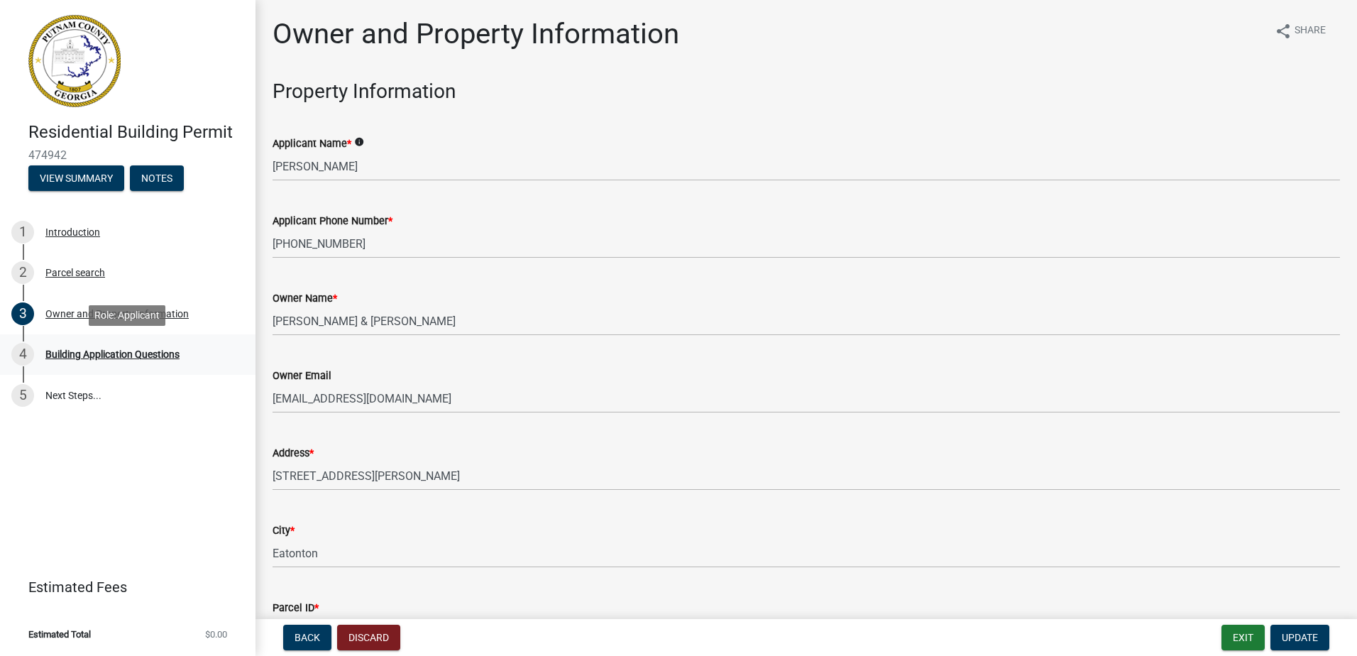
click at [104, 355] on div "Building Application Questions" at bounding box center [112, 354] width 134 height 10
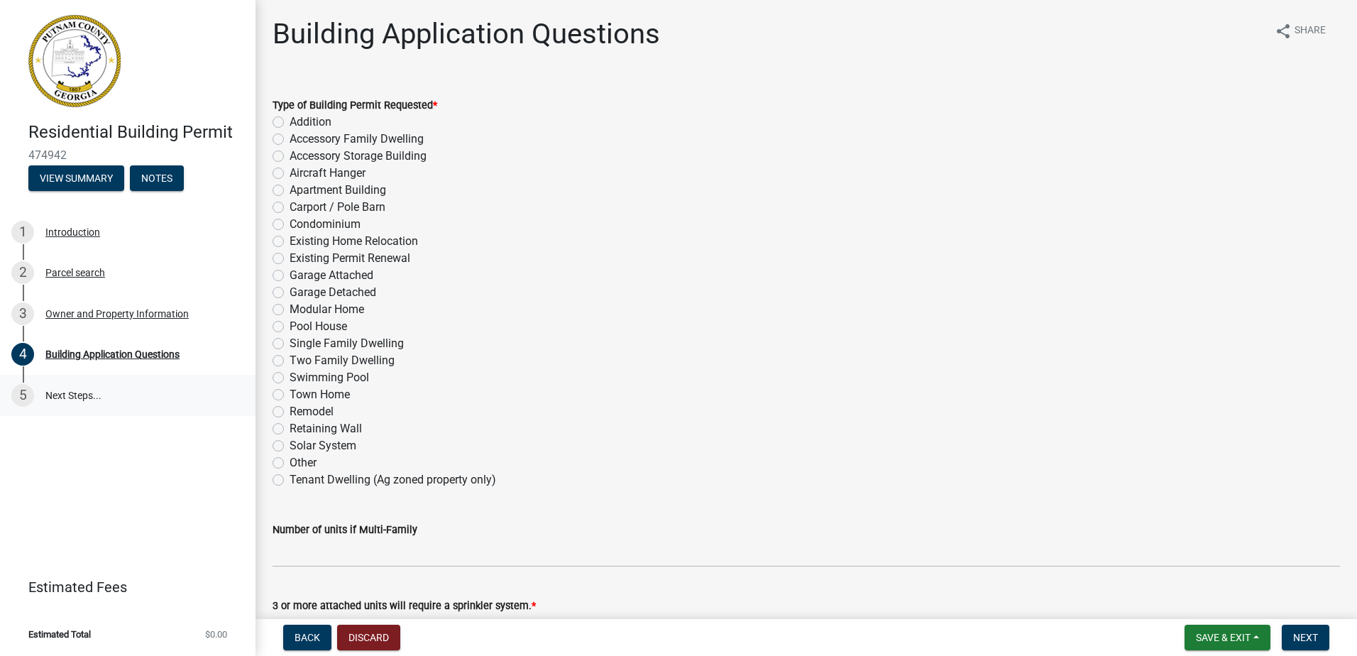
click at [83, 395] on link "5 Next Steps..." at bounding box center [128, 395] width 256 height 41
